Goal: Check status: Check status

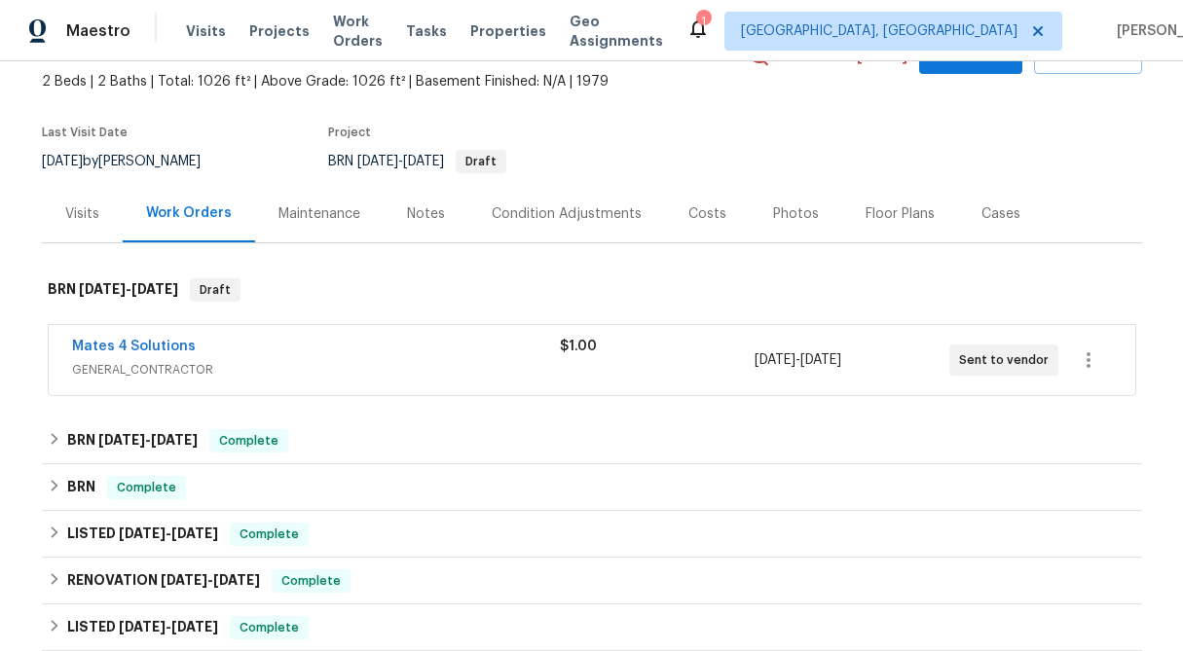
scroll to position [175, 0]
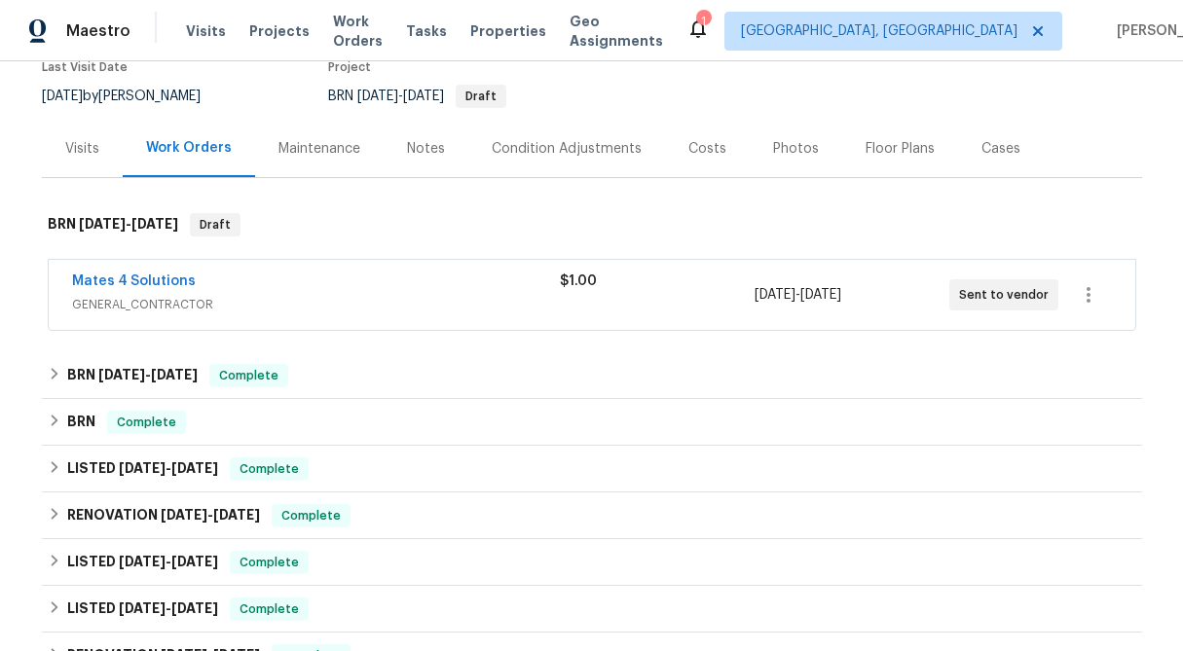
click at [585, 287] on span "$1.00" at bounding box center [578, 282] width 37 height 14
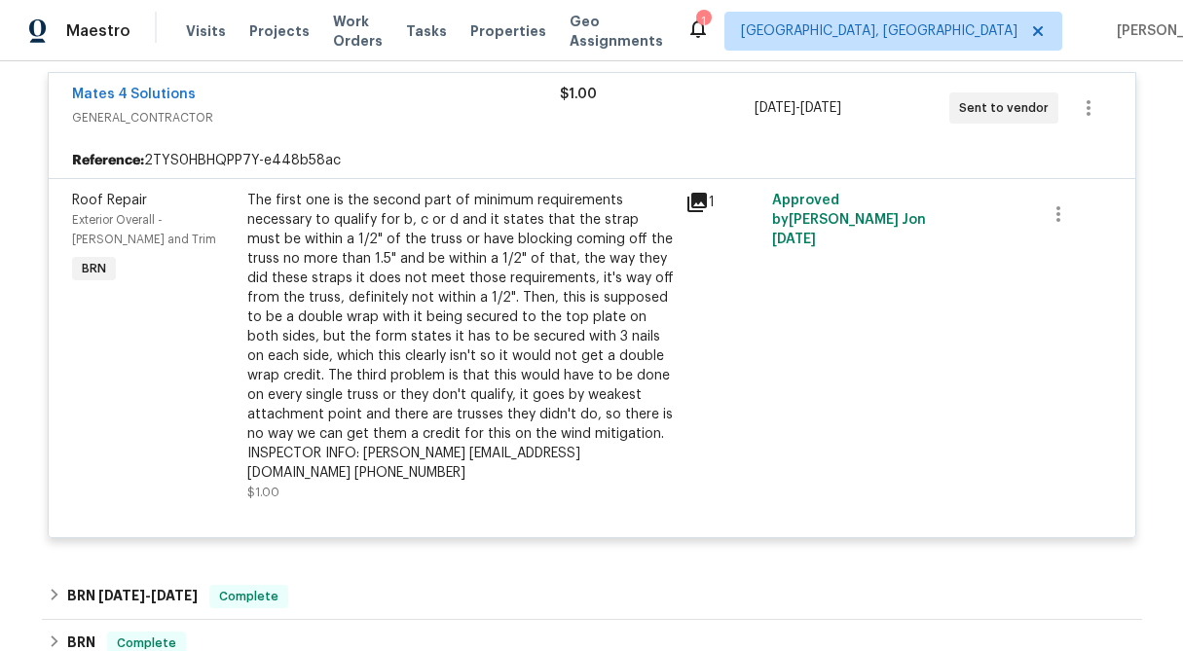
scroll to position [356, 0]
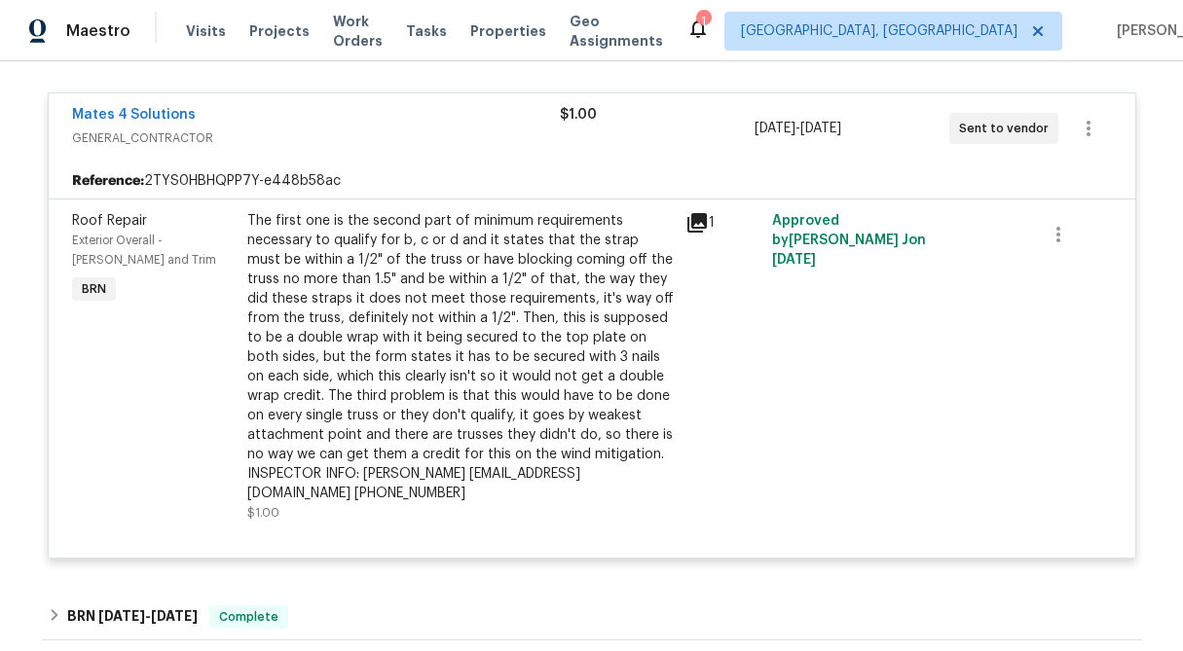
click at [588, 125] on div "$1.00" at bounding box center [657, 128] width 195 height 47
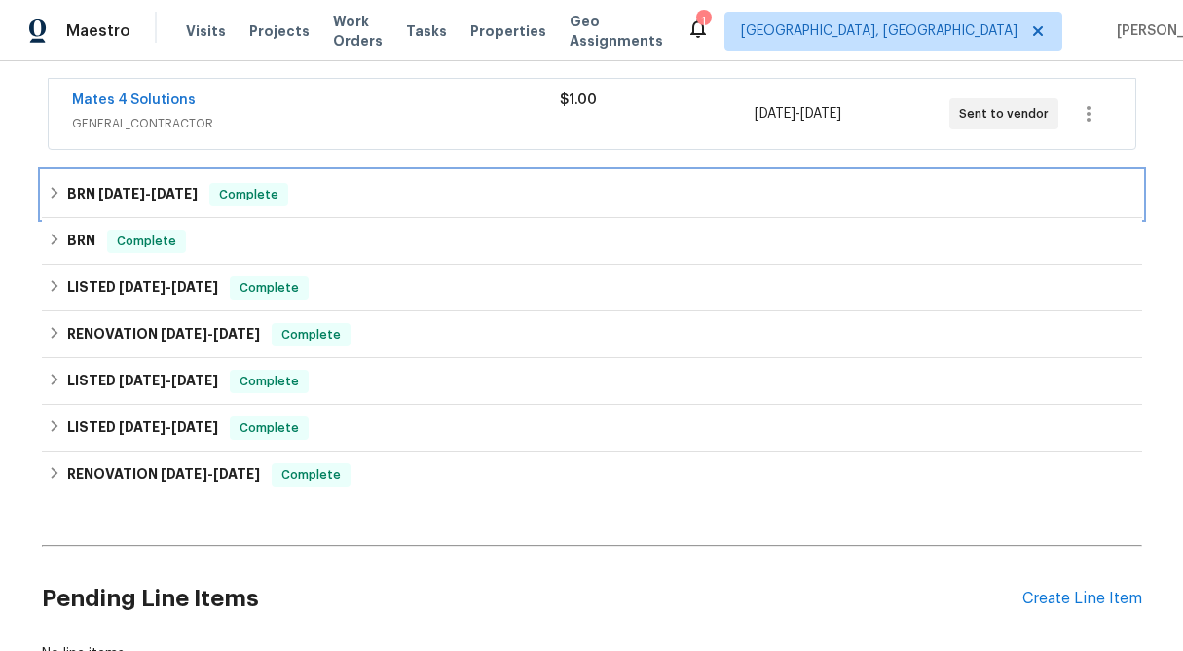
click at [45, 188] on div "BRN [DATE] - [DATE] Complete" at bounding box center [592, 194] width 1100 height 47
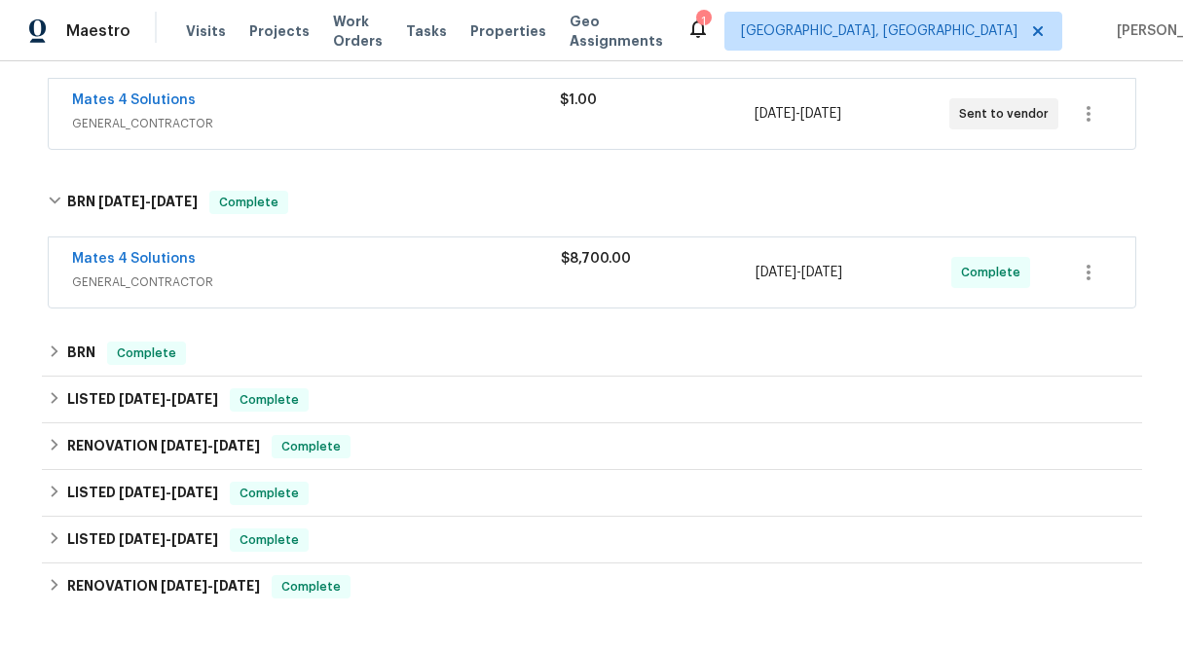
click at [587, 285] on div "$8,700.00" at bounding box center [659, 272] width 196 height 47
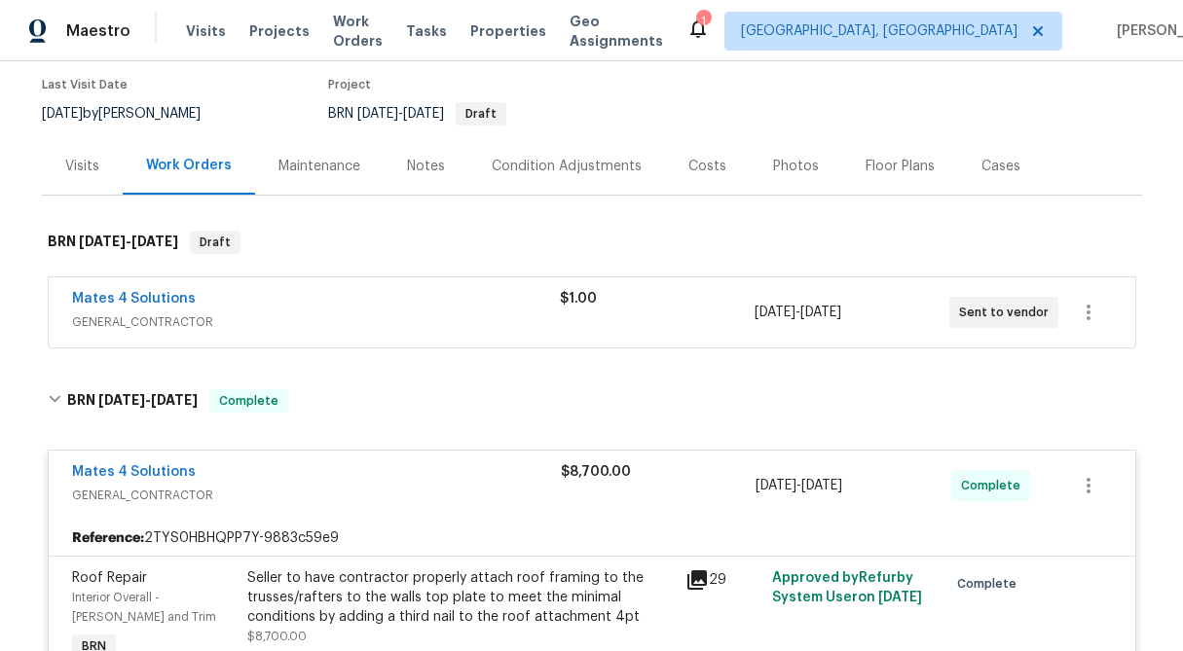
scroll to position [186, 0]
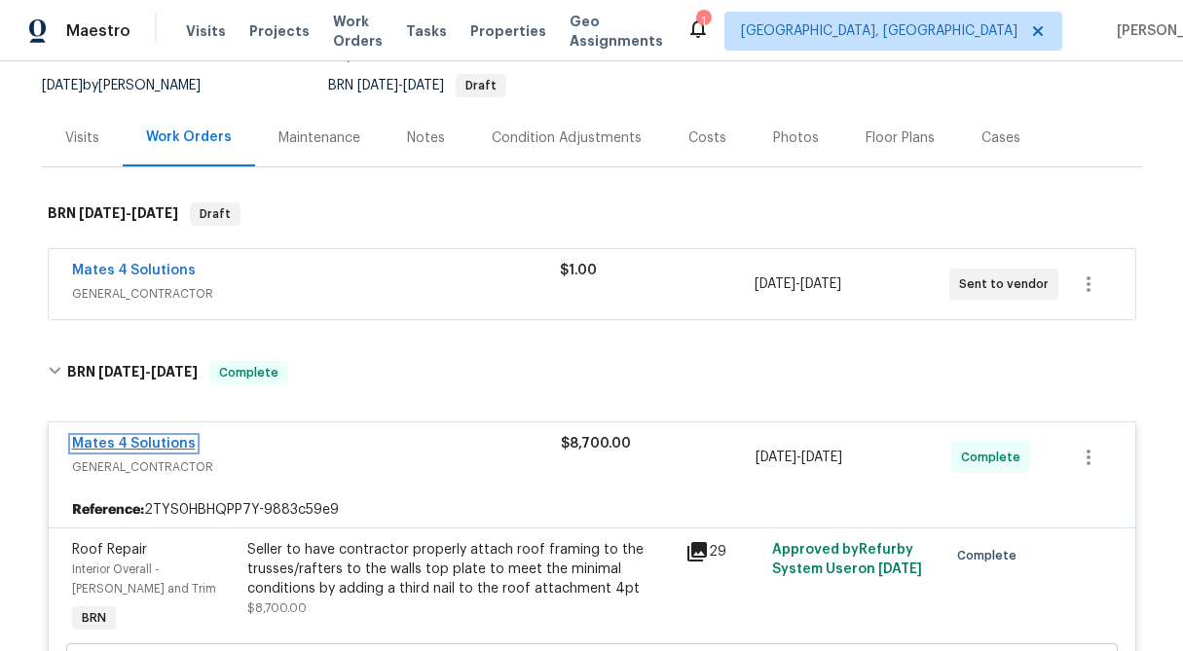
click at [152, 441] on link "Mates 4 Solutions" at bounding box center [134, 444] width 124 height 14
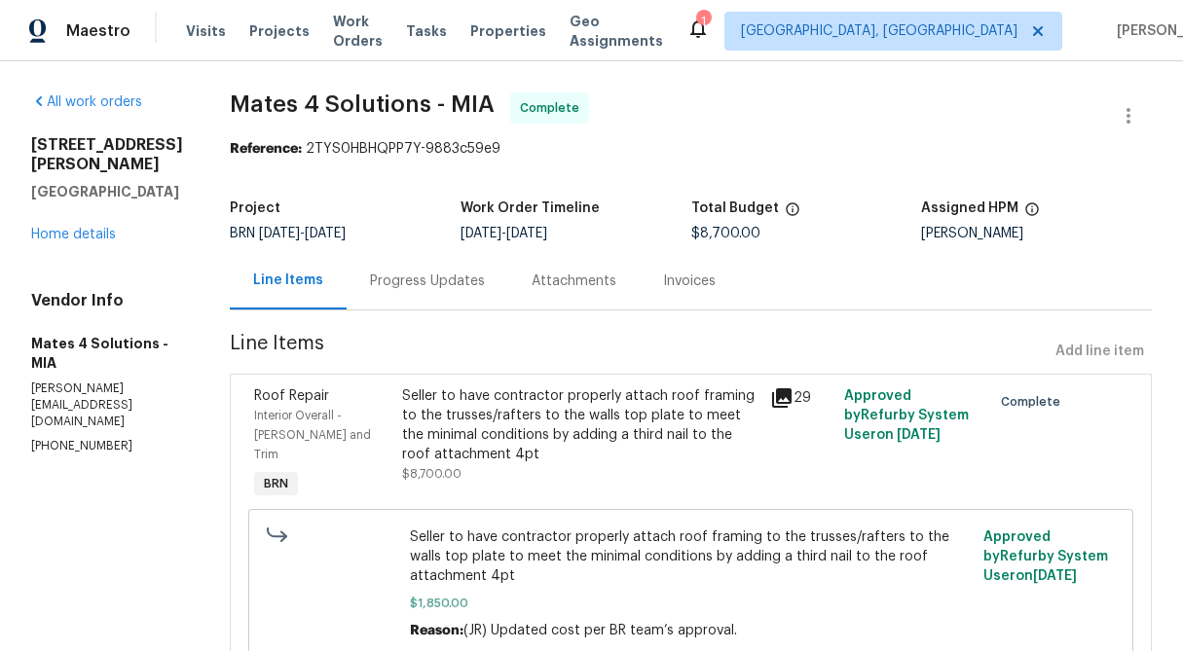
click at [466, 283] on div "Progress Updates" at bounding box center [427, 281] width 115 height 19
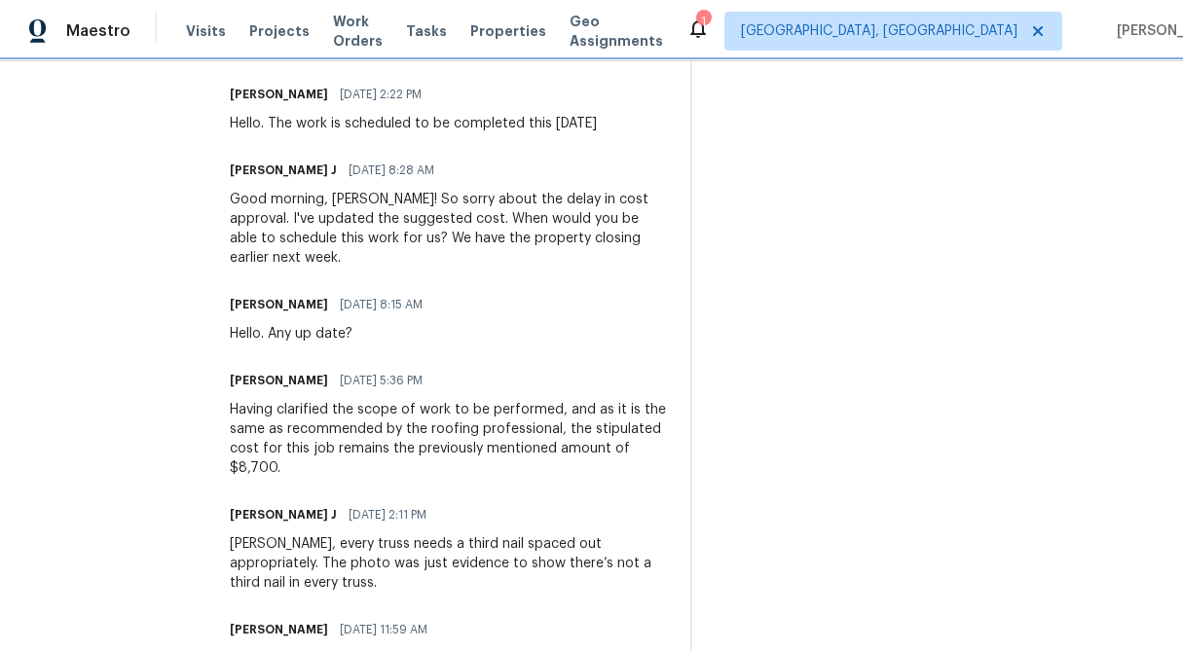
scroll to position [2789, 0]
